Goal: Information Seeking & Learning: Understand process/instructions

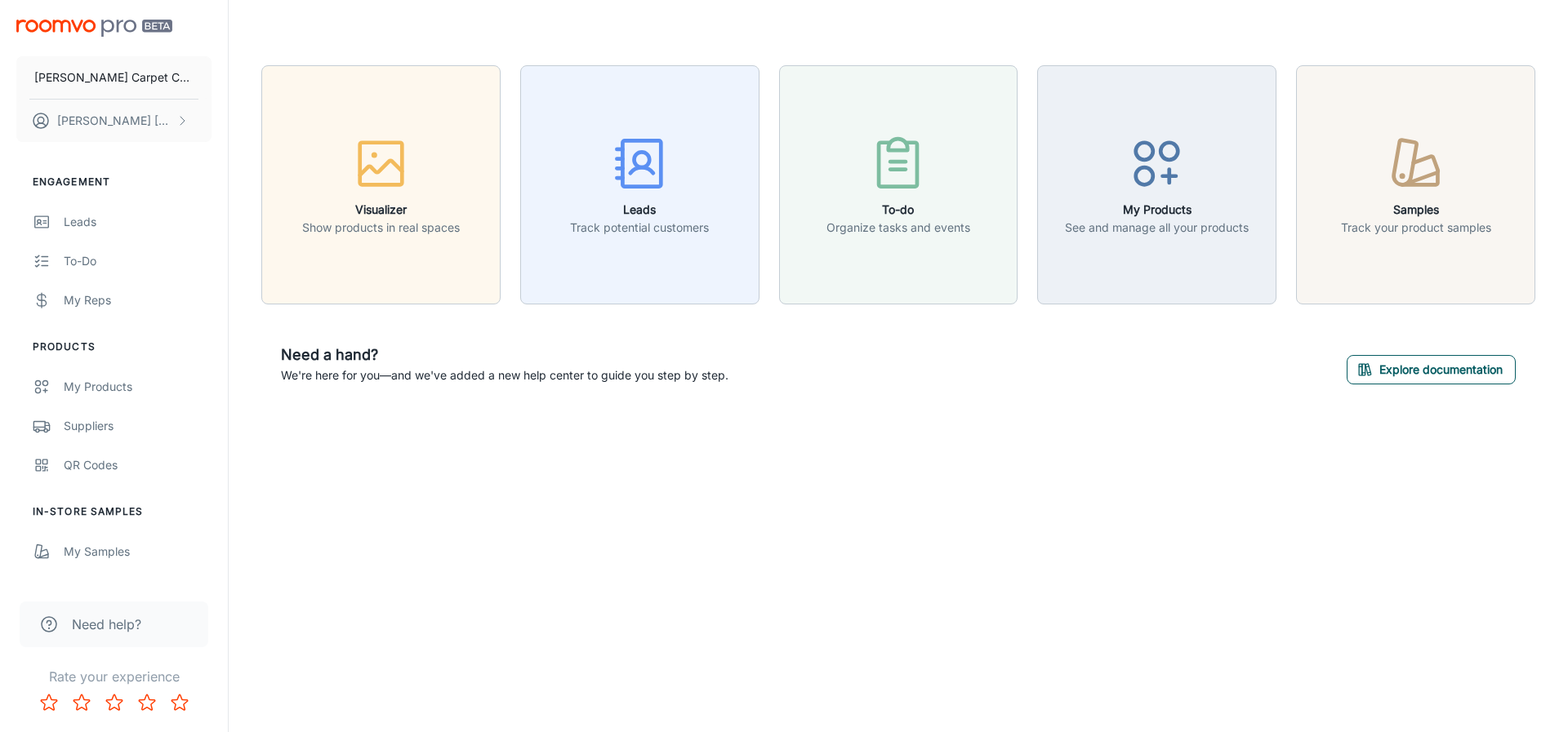
click at [1424, 371] on button "Explore documentation" at bounding box center [1430, 370] width 169 height 30
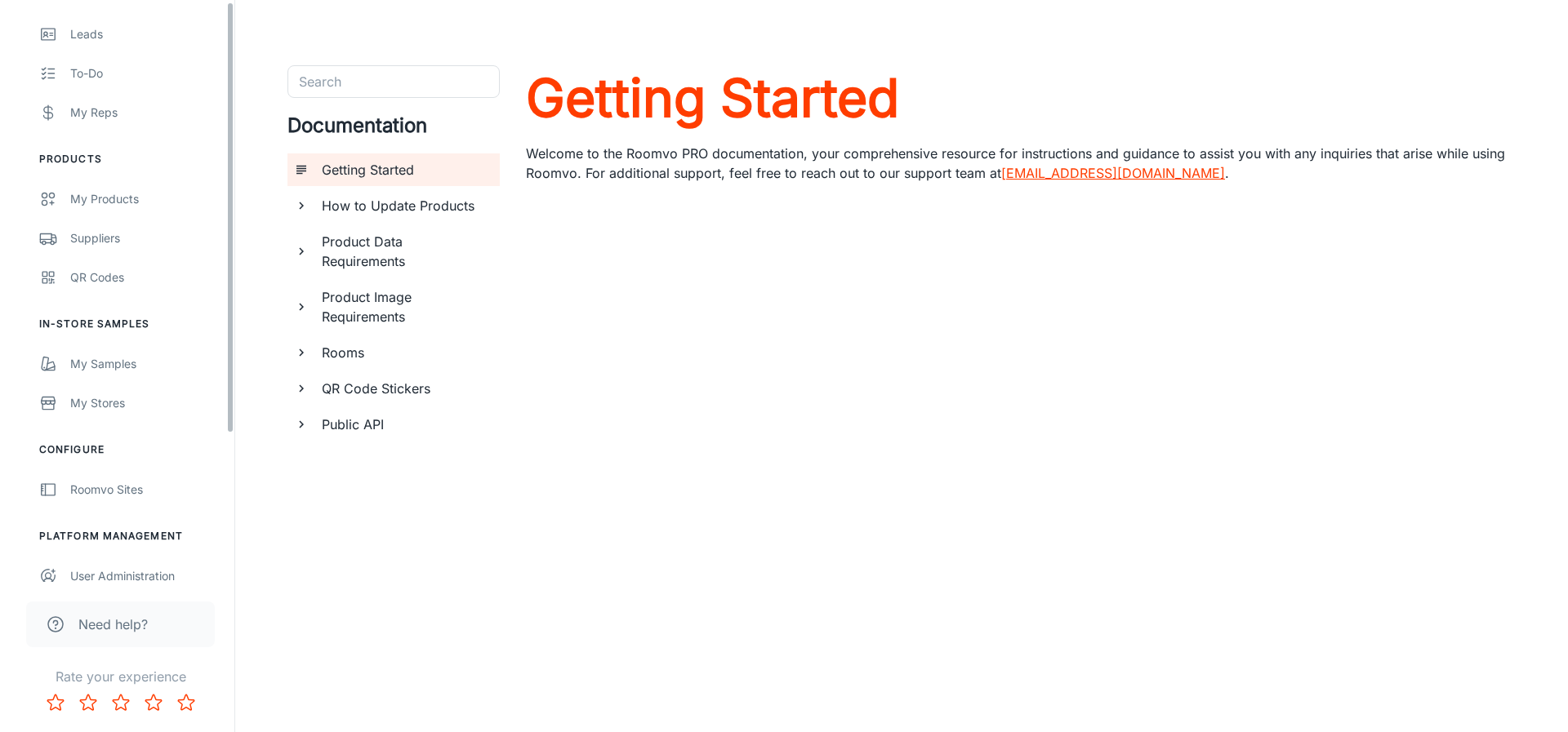
scroll to position [202, 0]
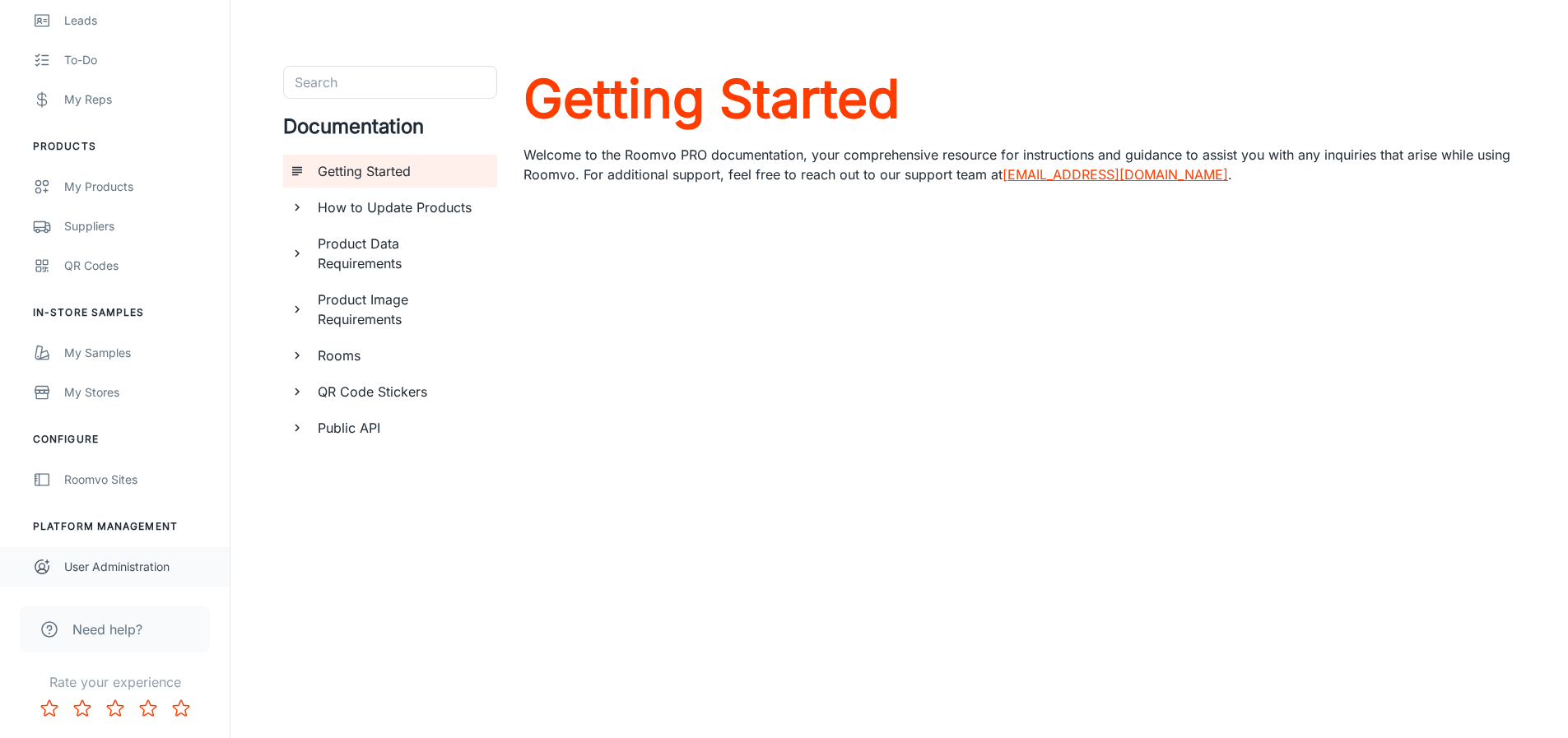
click at [140, 563] on div "User Administration" at bounding box center [138, 567] width 149 height 18
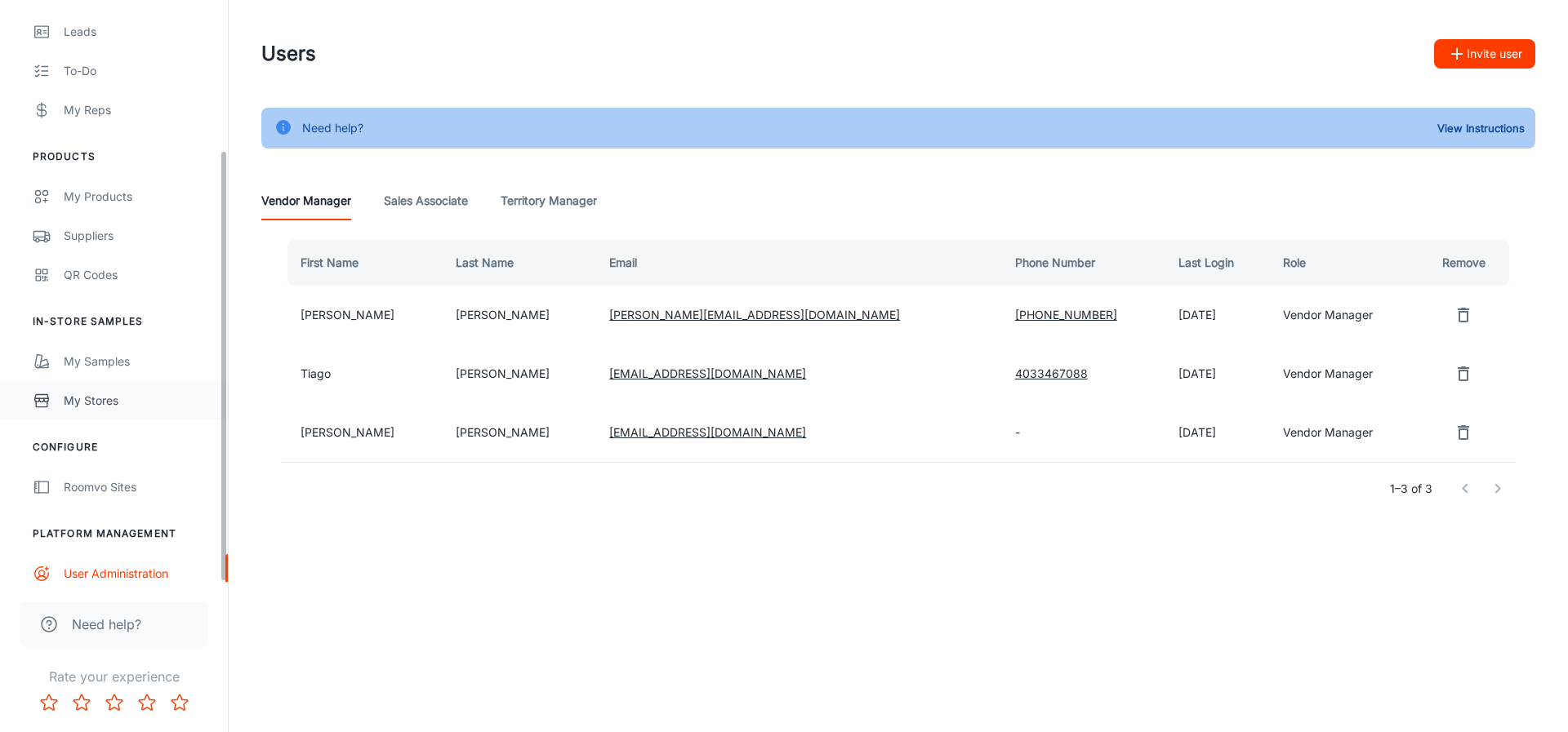
scroll to position [202, 0]
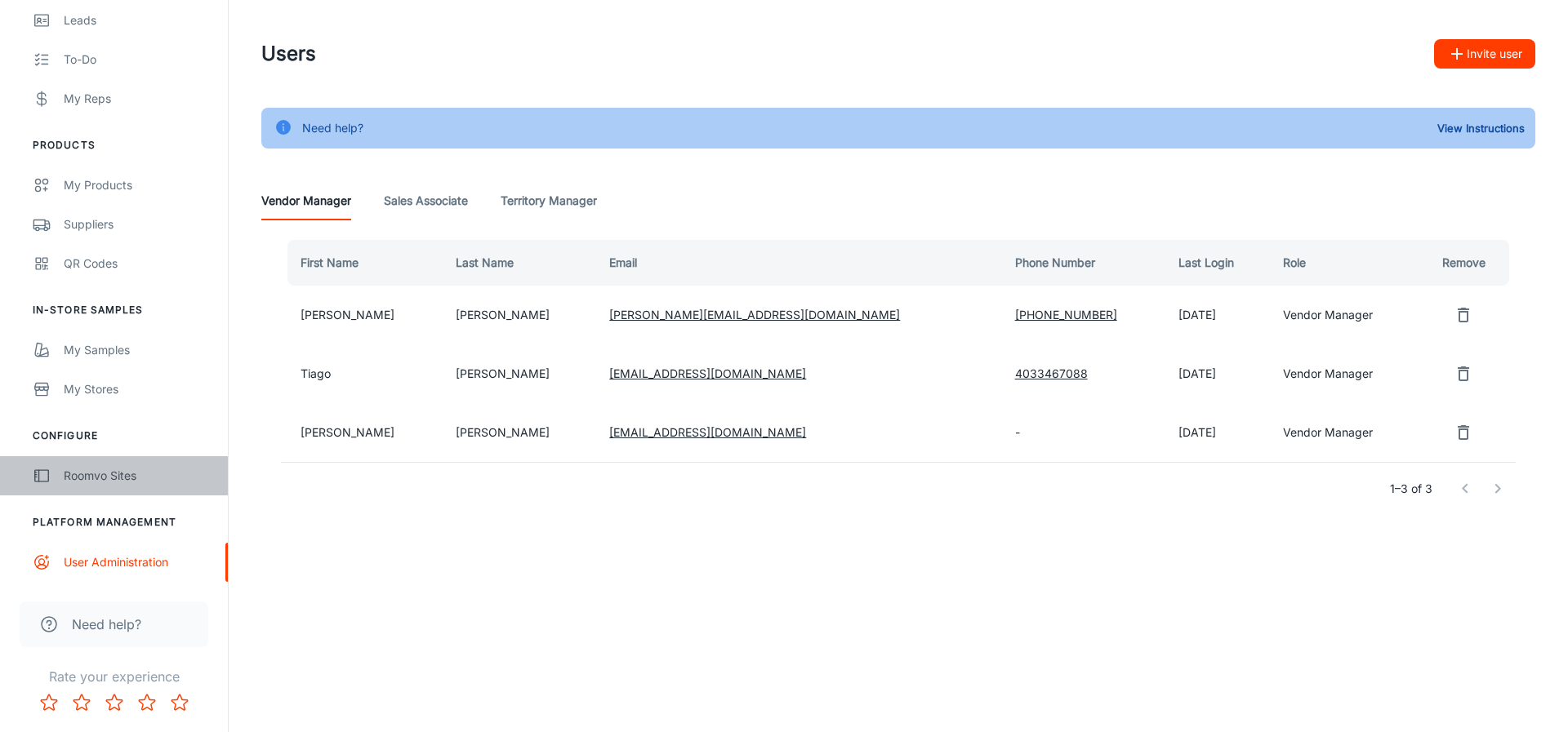
click at [133, 488] on link "Roomvo Sites" at bounding box center [114, 476] width 228 height 40
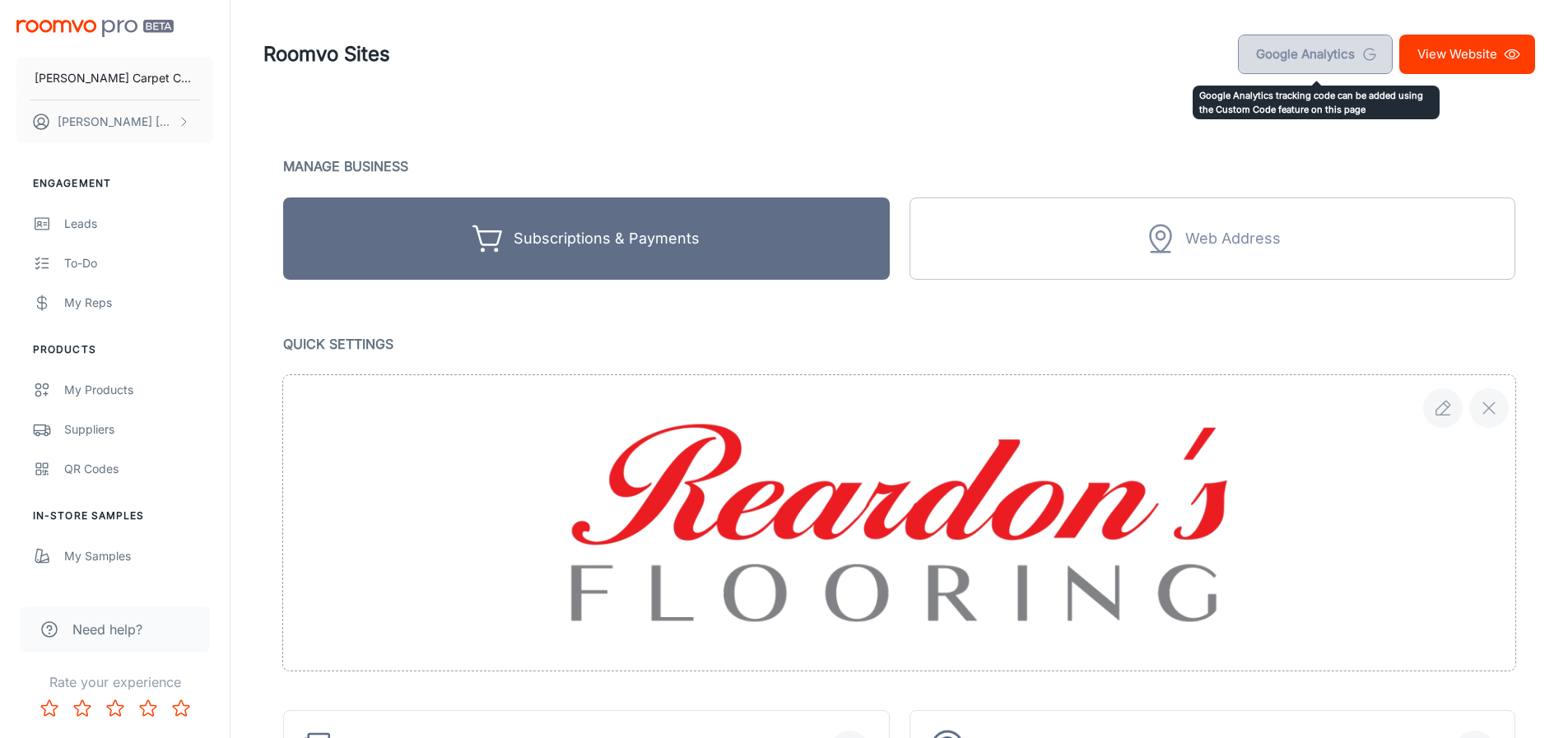
click at [1314, 57] on link "Google Analytics" at bounding box center [1315, 55] width 155 height 40
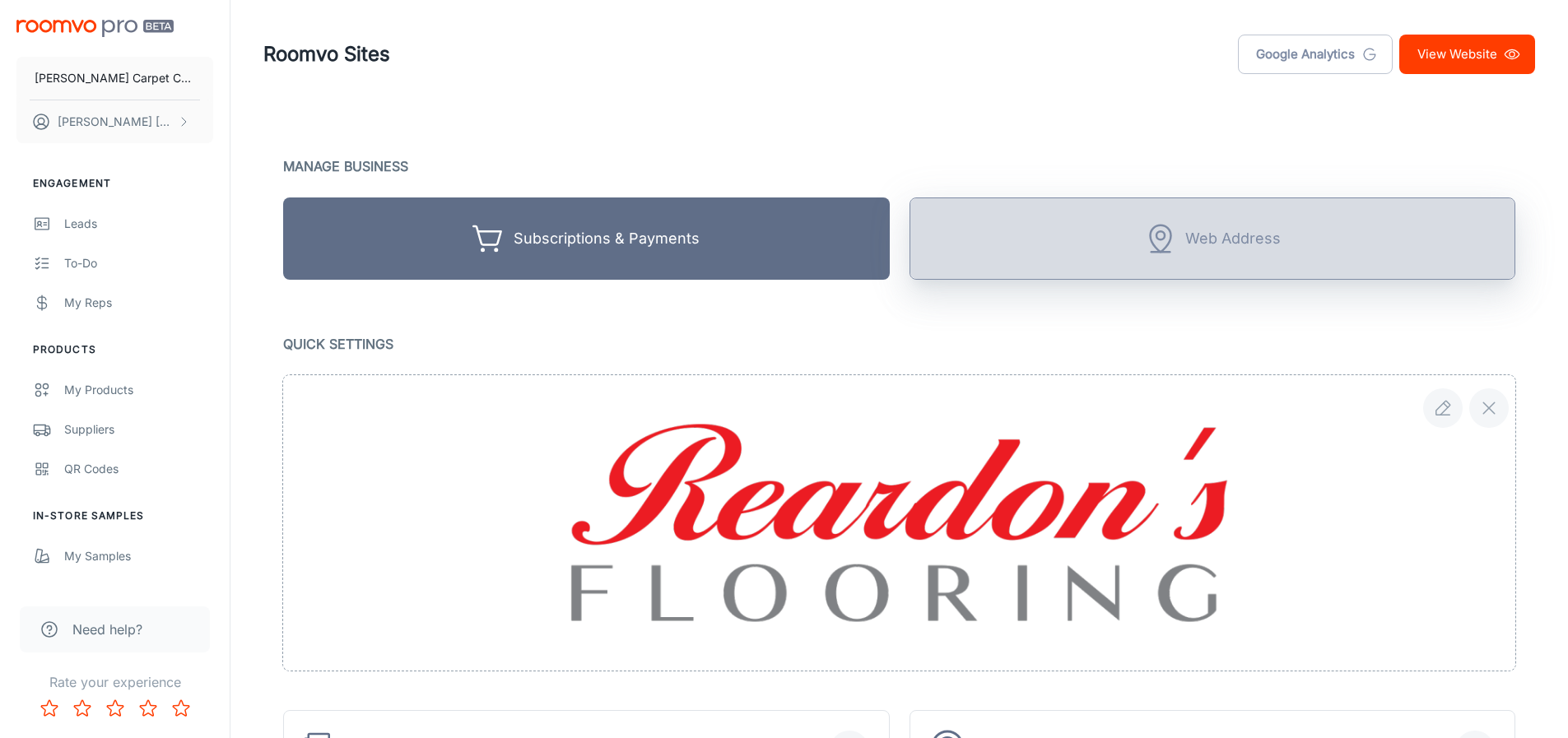
click at [1107, 263] on button "Web Address" at bounding box center [1213, 239] width 607 height 82
